Goal: Navigation & Orientation: Go to known website

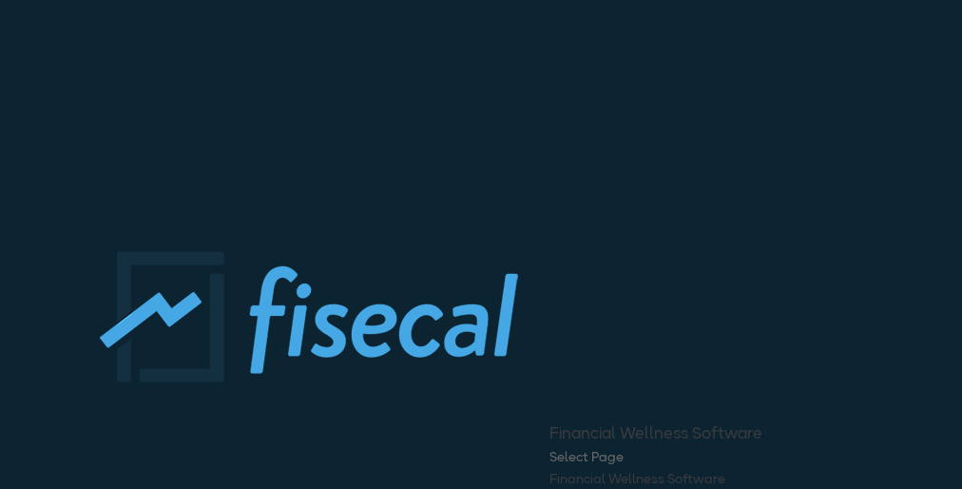
scroll to position [758, 0]
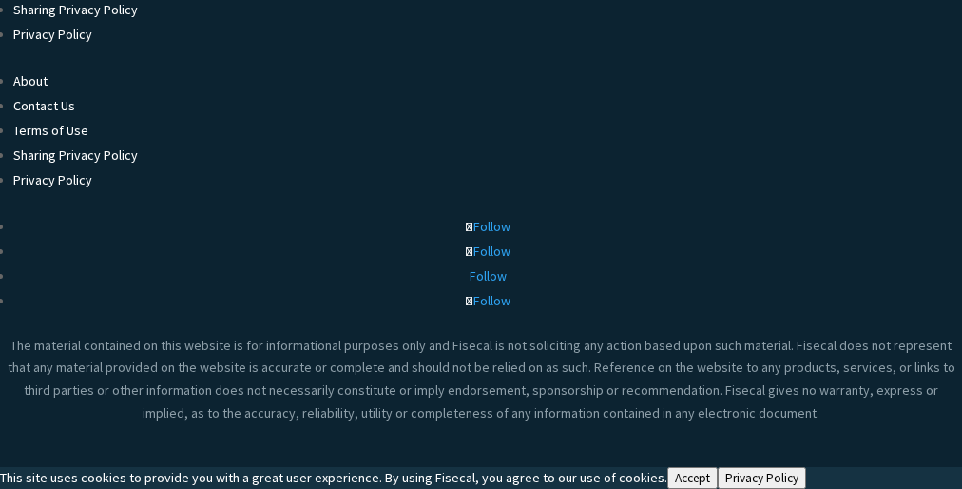
click at [481, 477] on span "This site uses cookies to provide you with a great user experience. By using Fi…" at bounding box center [333, 477] width 667 height 17
click at [481, 243] on span "Follow" at bounding box center [491, 250] width 37 height 17
click at [667, 477] on button "Accept" at bounding box center [692, 478] width 50 height 22
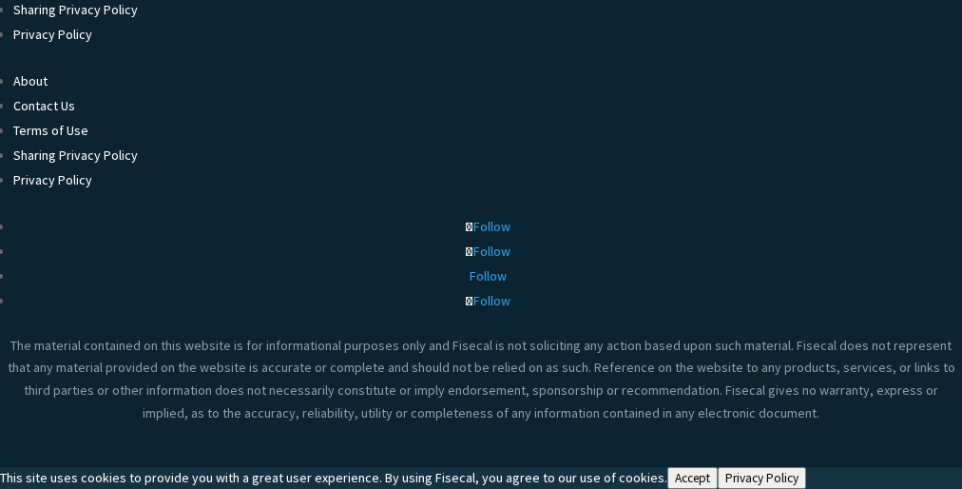
click at [667, 477] on button "Accept" at bounding box center [692, 478] width 50 height 22
